Goal: Navigation & Orientation: Understand site structure

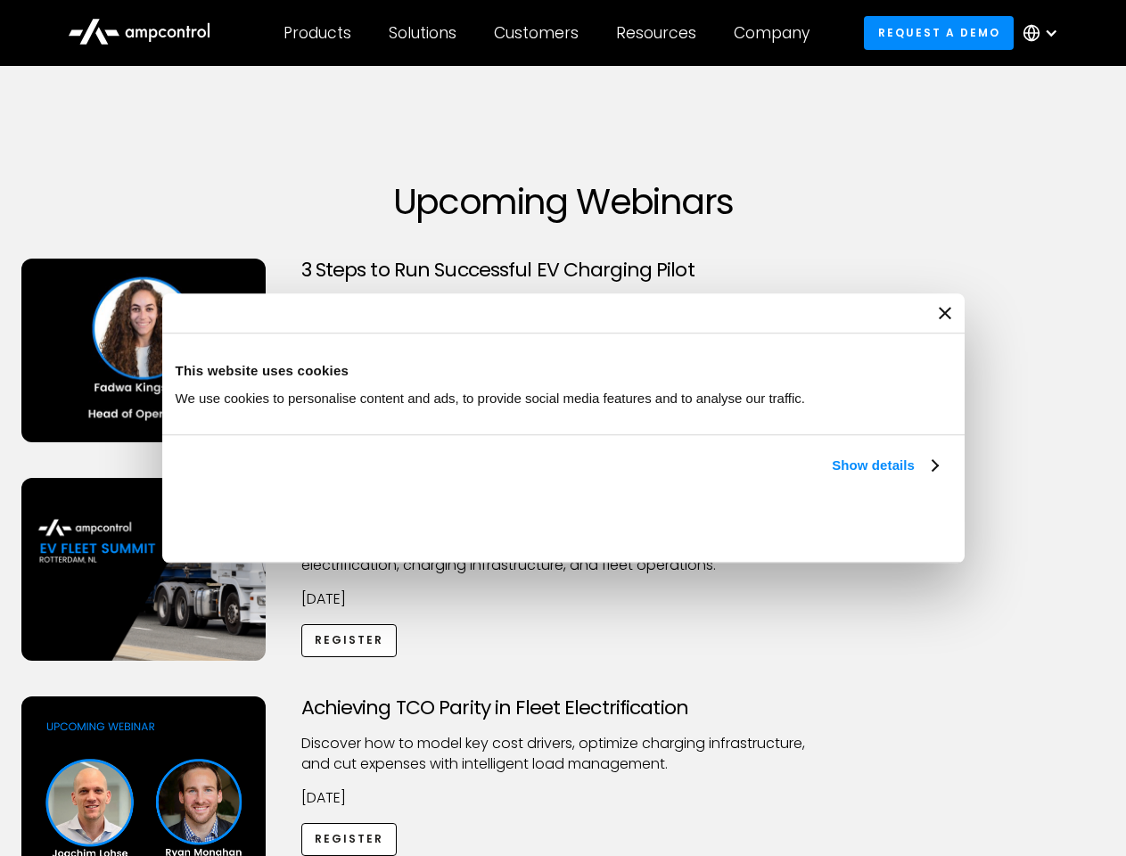
click at [832, 476] on link "Show details" at bounding box center [884, 465] width 105 height 21
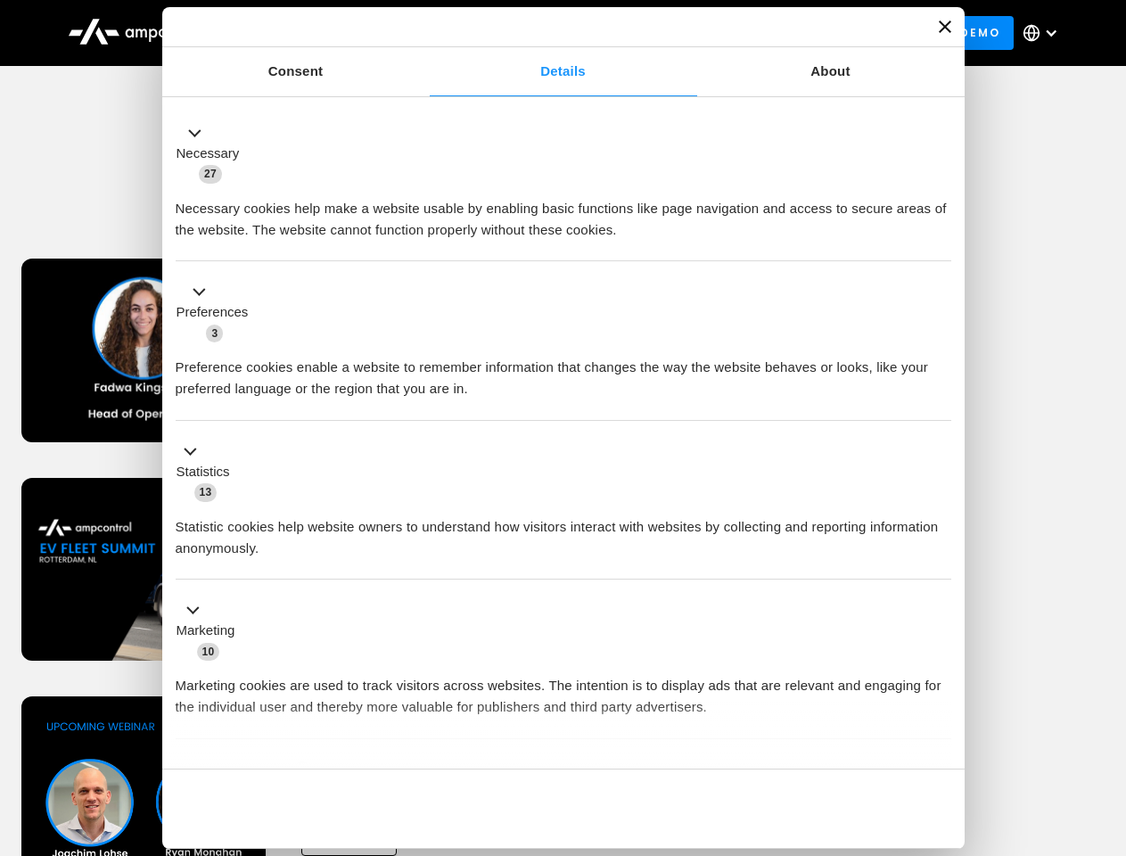
click at [940, 241] on div "Necessary cookies help make a website usable by enabling basic functions like p…" at bounding box center [564, 213] width 776 height 56
click at [1106, 719] on div "Achieving TCO Parity in Fleet Electrification Discover how to model key cost dr…" at bounding box center [564, 836] width 1120 height 280
click at [548, 33] on div "Customers" at bounding box center [536, 33] width 85 height 20
click at [317, 33] on div "Products" at bounding box center [318, 33] width 68 height 20
click at [424, 33] on div "Solutions" at bounding box center [423, 33] width 68 height 20
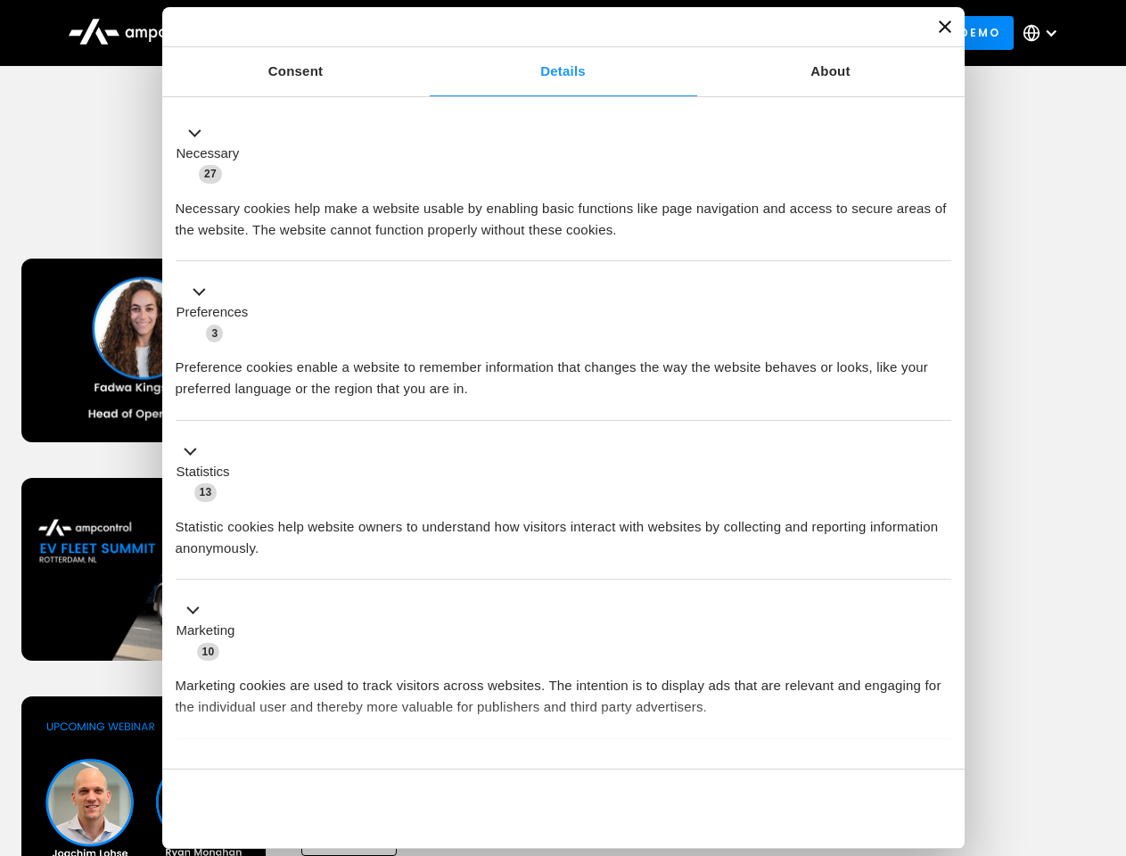
click at [539, 33] on div "Customers" at bounding box center [536, 33] width 85 height 20
click at [660, 33] on div "Resources" at bounding box center [656, 33] width 80 height 20
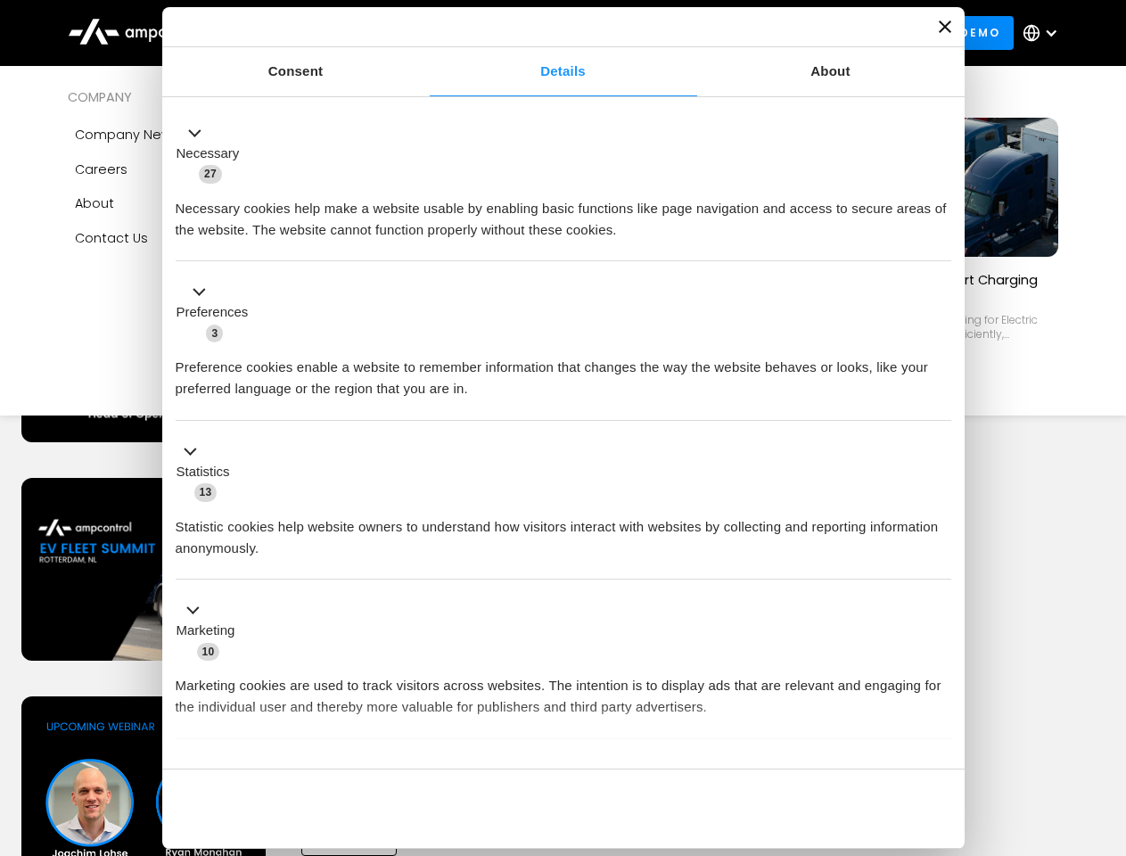
click at [777, 33] on div "Company" at bounding box center [772, 33] width 76 height 20
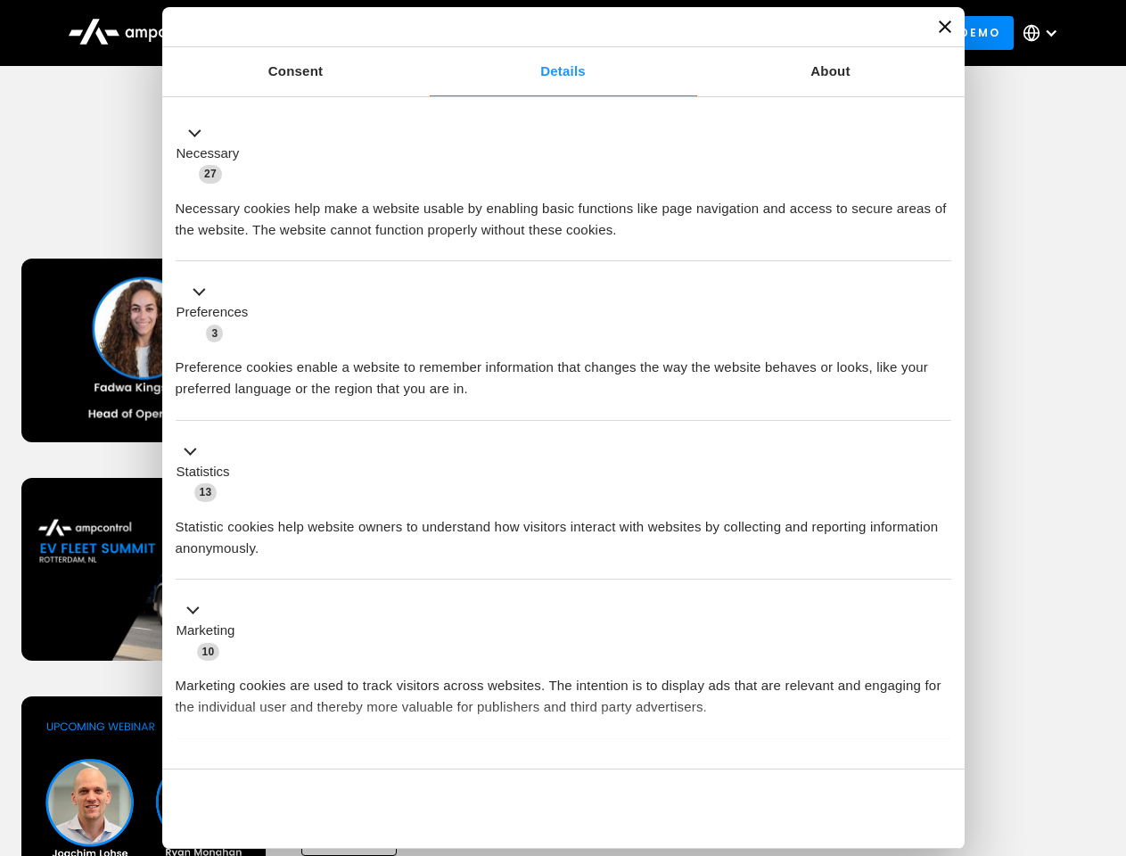
click at [1045, 33] on div at bounding box center [1051, 33] width 14 height 14
